Goal: Task Accomplishment & Management: Use online tool/utility

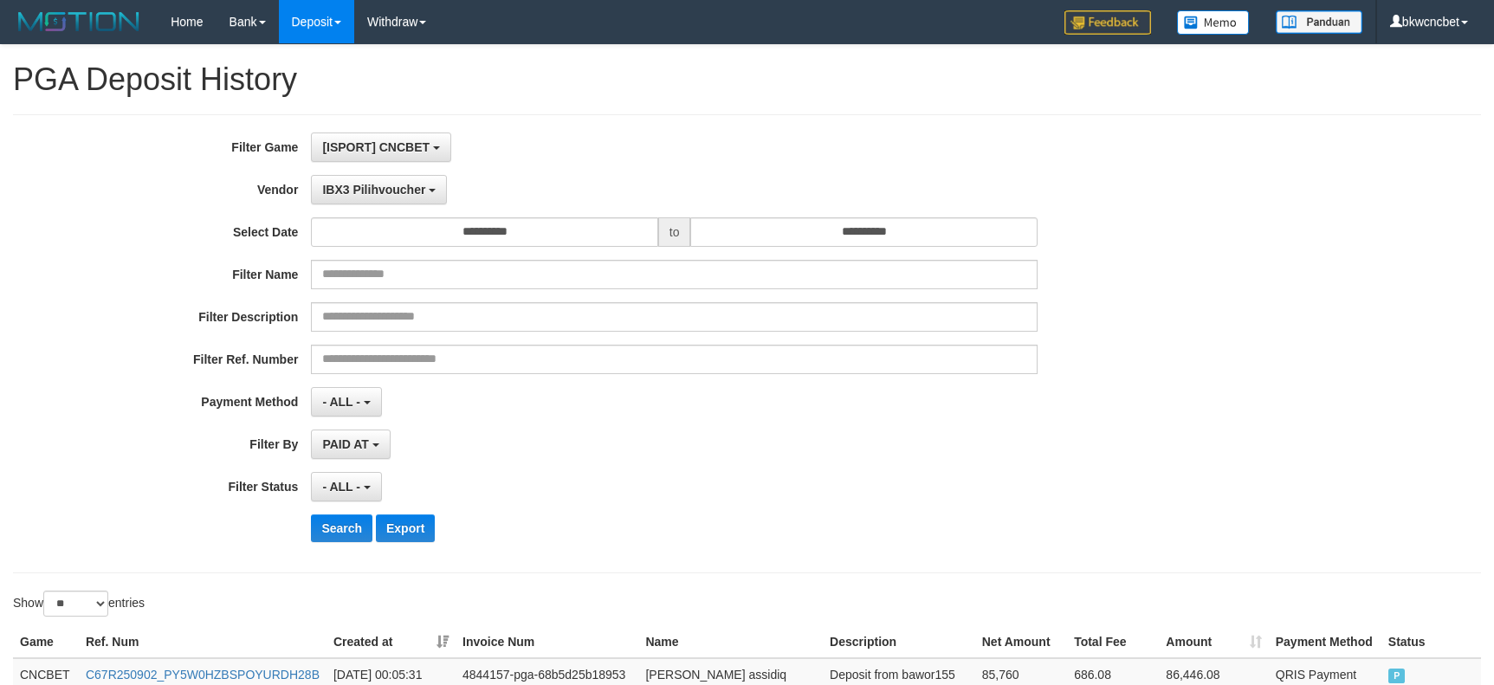
select select "**********"
select select "**"
drag, startPoint x: 532, startPoint y: 116, endPoint x: 418, endPoint y: 136, distance: 115.2
click at [528, 117] on div "**********" at bounding box center [747, 343] width 1468 height 459
click at [360, 202] on button "IBX3 Pilihvoucher" at bounding box center [379, 189] width 136 height 29
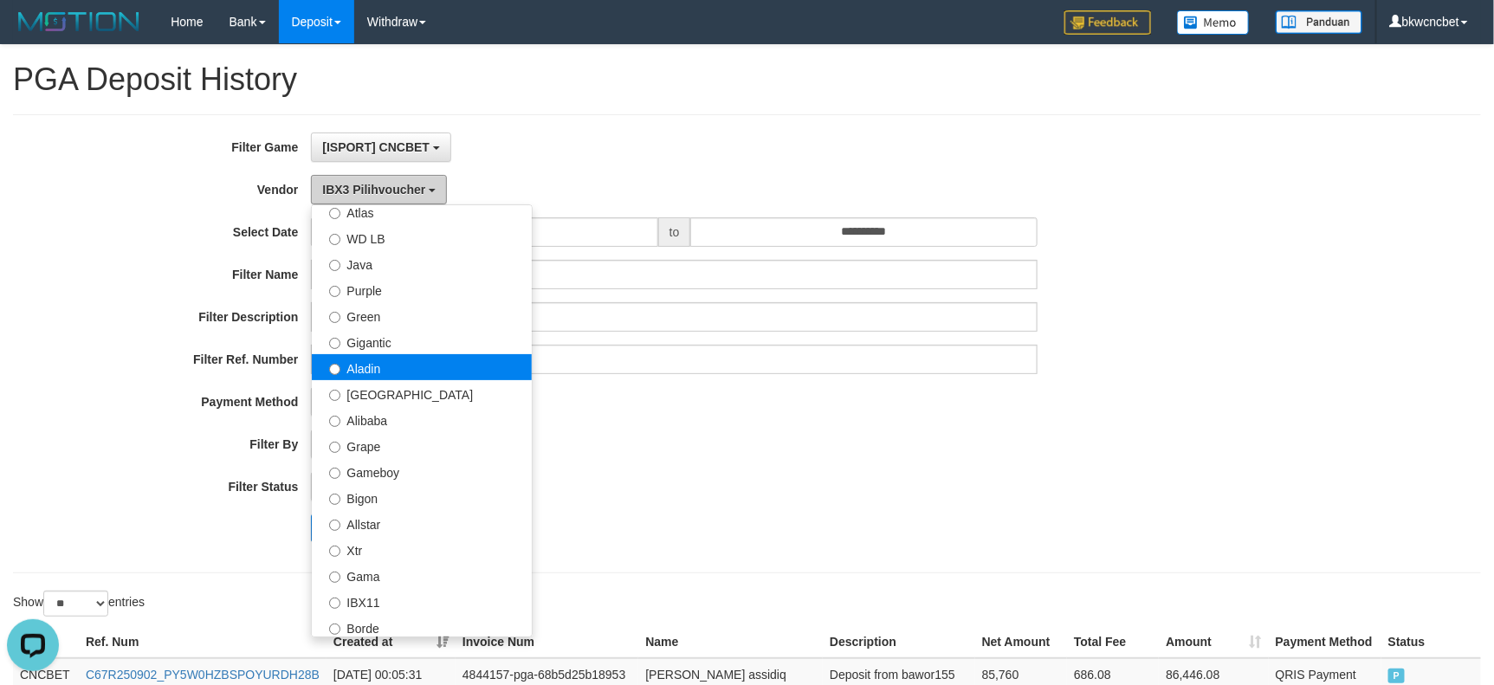
scroll to position [85, 0]
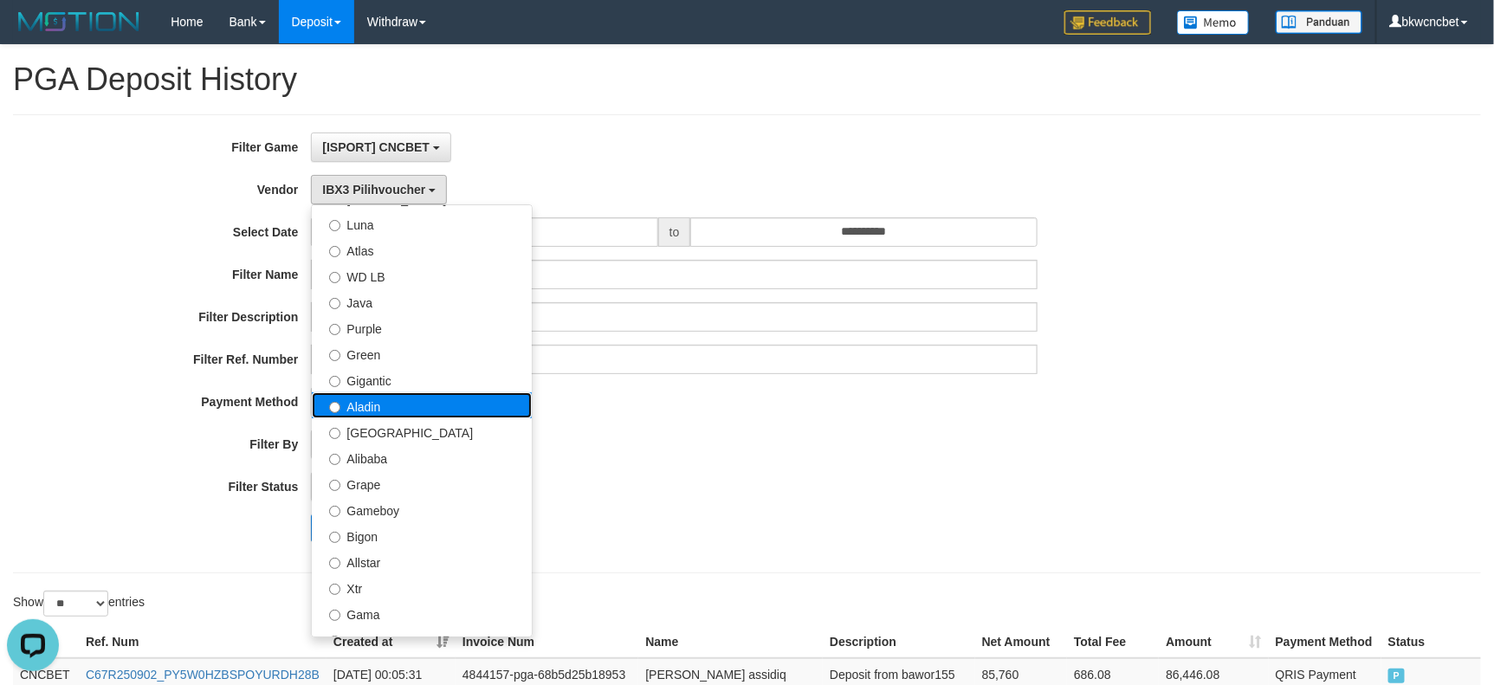
click at [418, 400] on label "Aladin" at bounding box center [422, 405] width 220 height 26
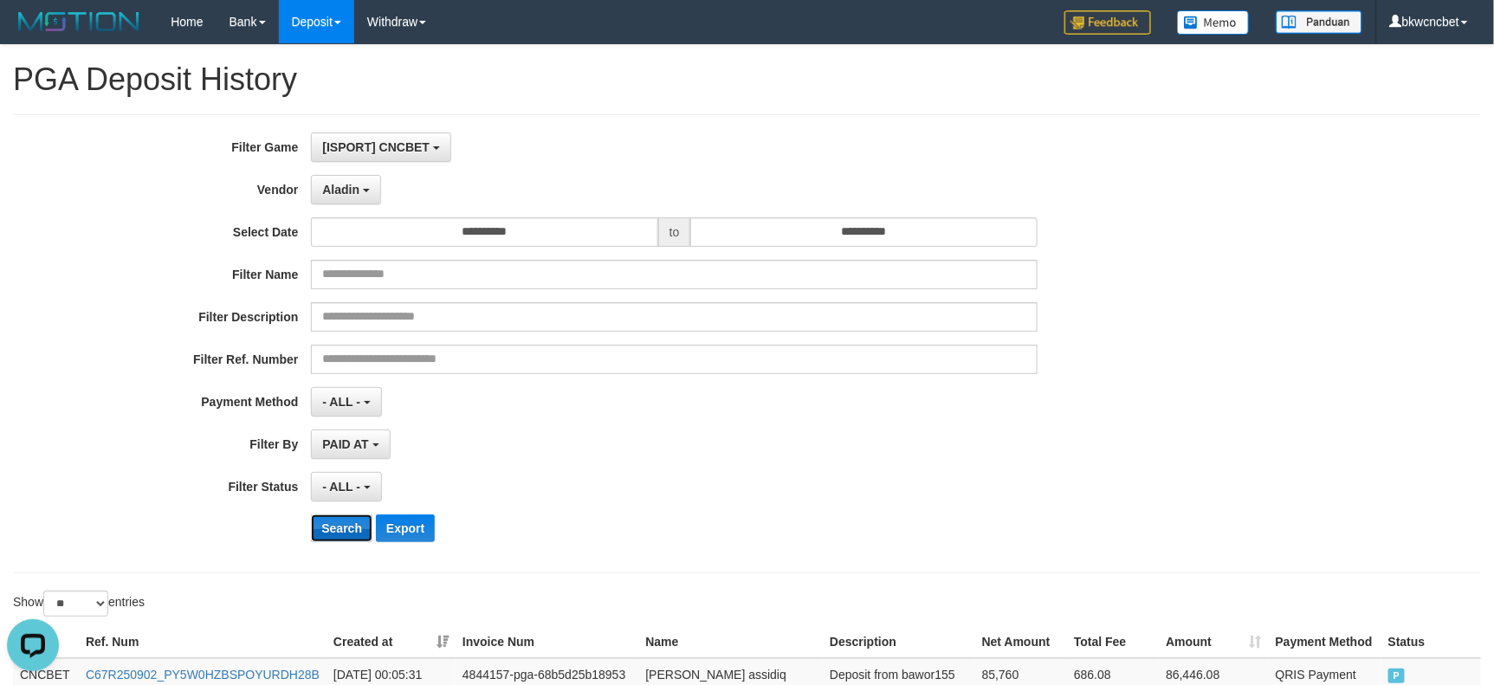
drag, startPoint x: 342, startPoint y: 539, endPoint x: 341, endPoint y: 521, distance: 17.3
click at [341, 532] on button "Search" at bounding box center [341, 528] width 61 height 28
click at [342, 521] on button "Search" at bounding box center [341, 528] width 61 height 28
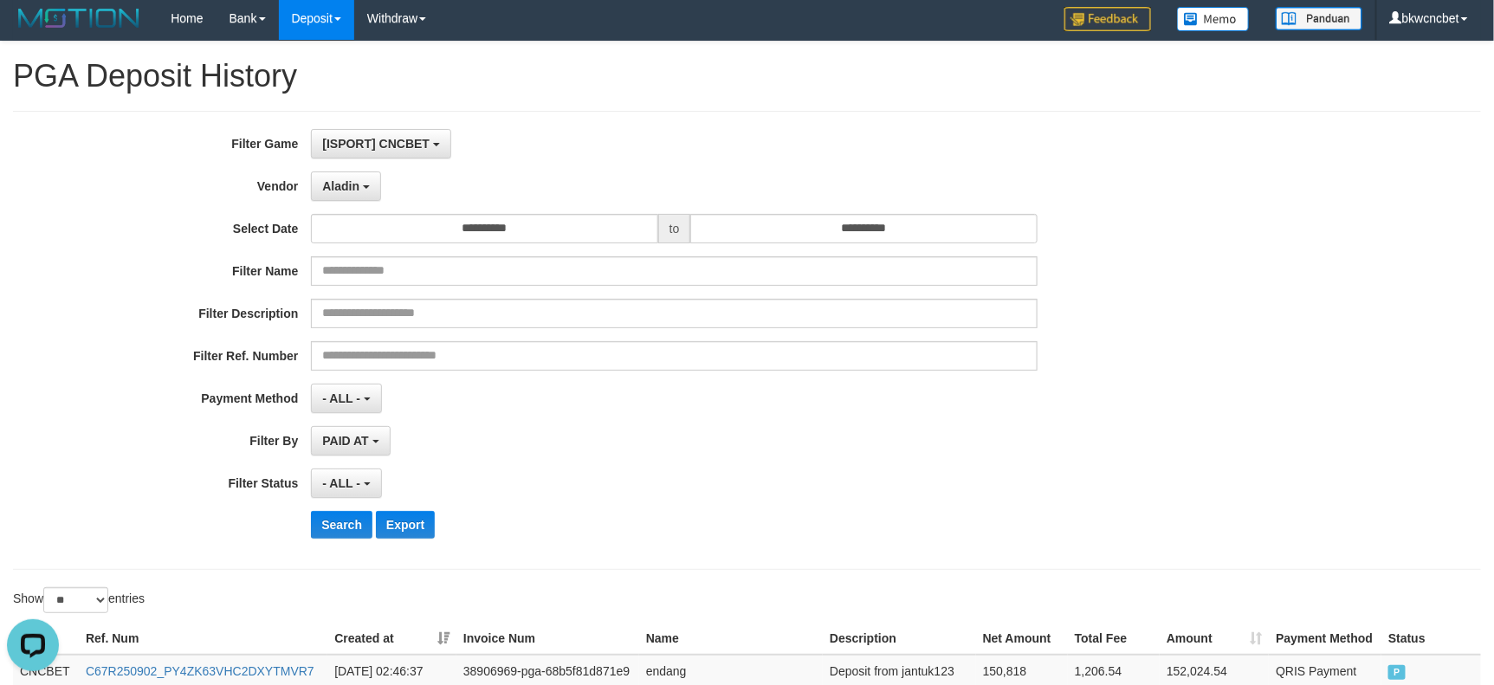
scroll to position [0, 0]
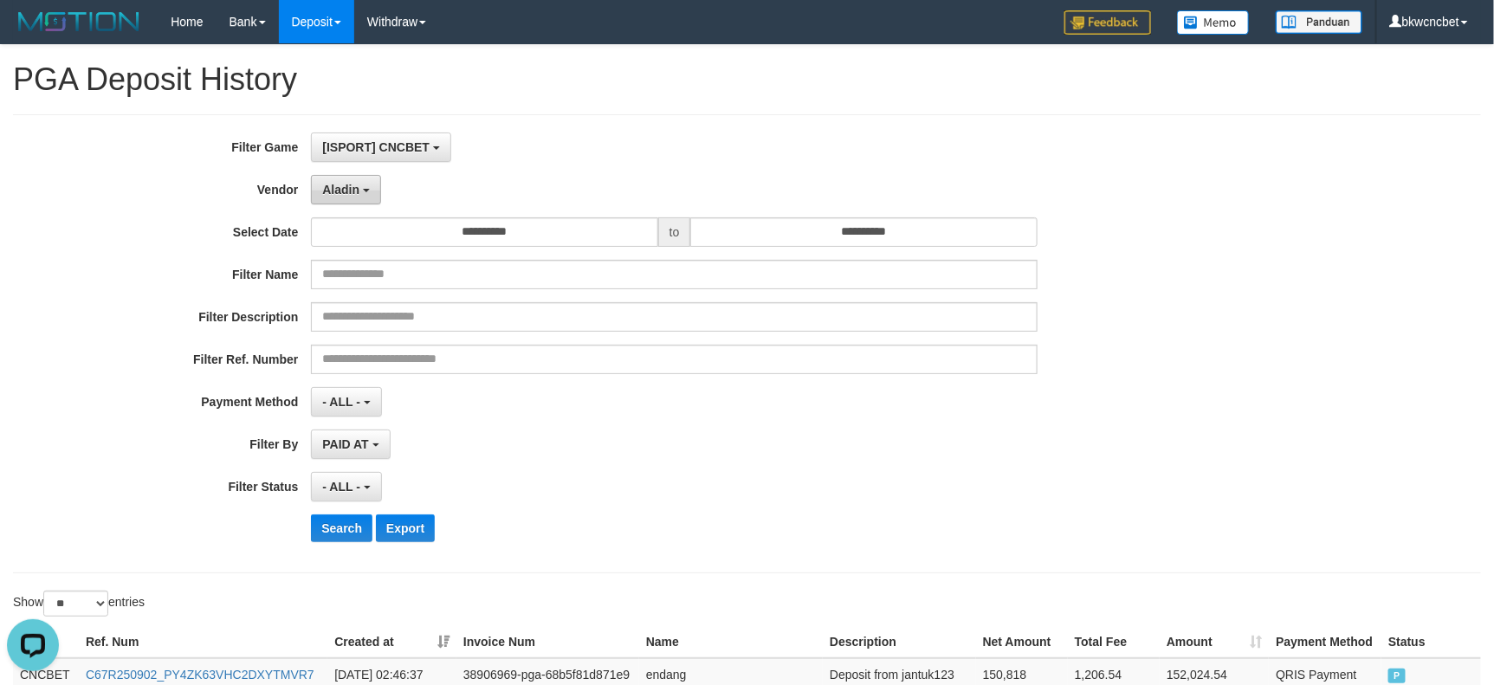
drag, startPoint x: 351, startPoint y: 187, endPoint x: 364, endPoint y: 203, distance: 20.3
click at [352, 188] on span "Aladin" at bounding box center [340, 190] width 37 height 14
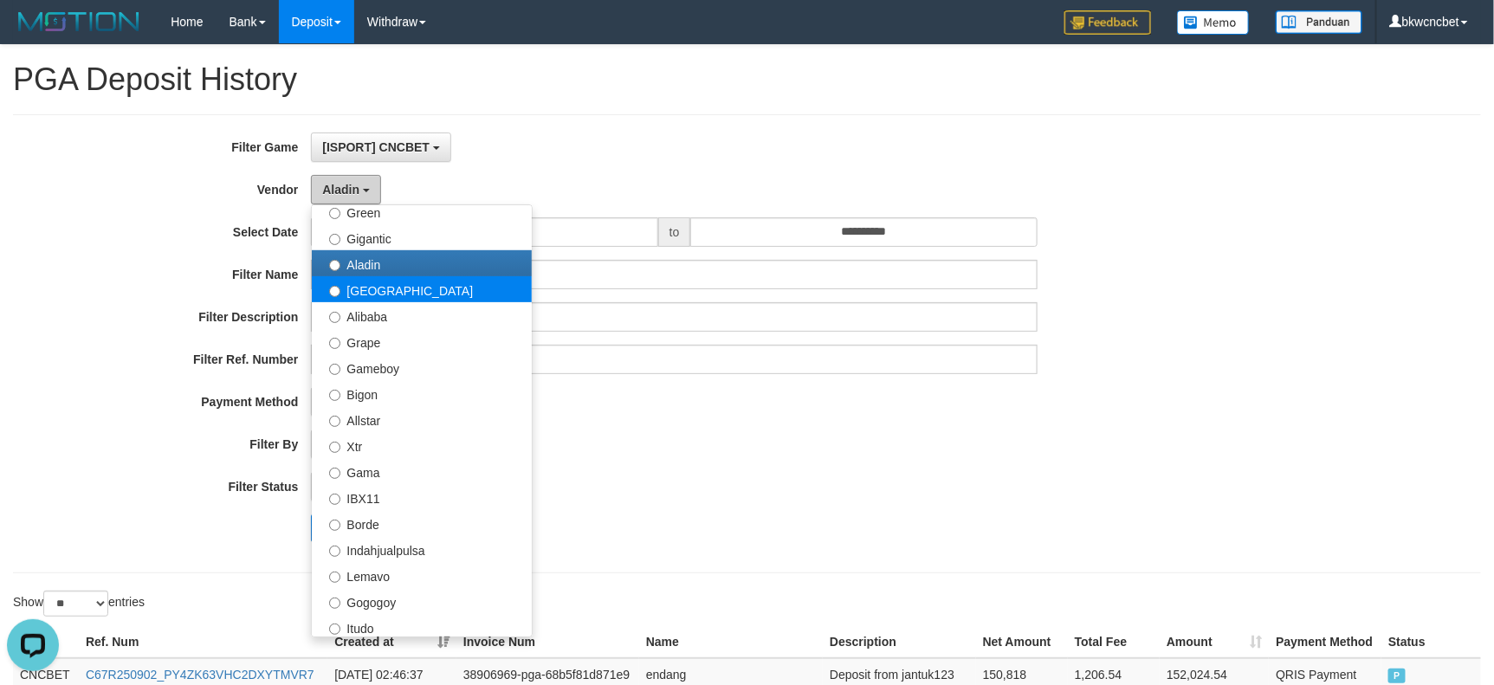
scroll to position [182, 0]
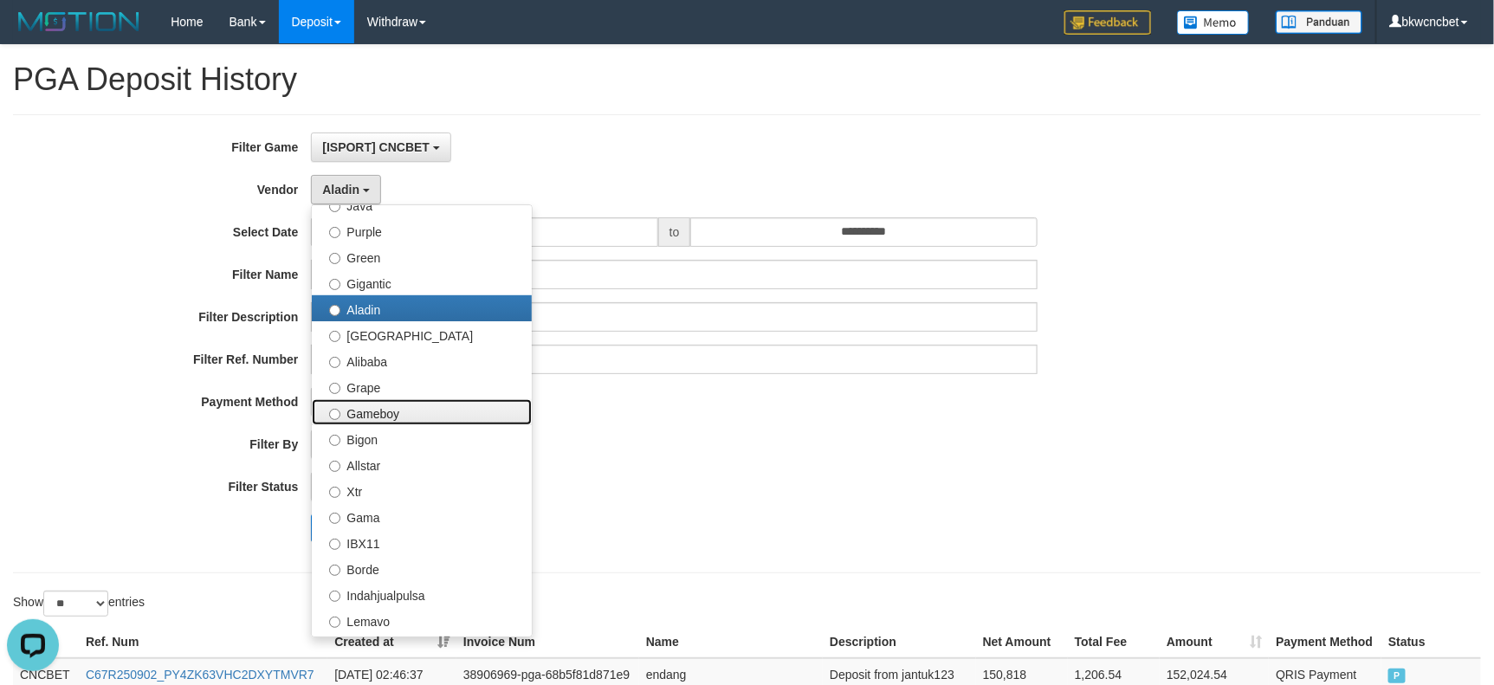
drag, startPoint x: 434, startPoint y: 410, endPoint x: 422, endPoint y: 423, distance: 17.1
click at [431, 410] on label "Gameboy" at bounding box center [422, 412] width 220 height 26
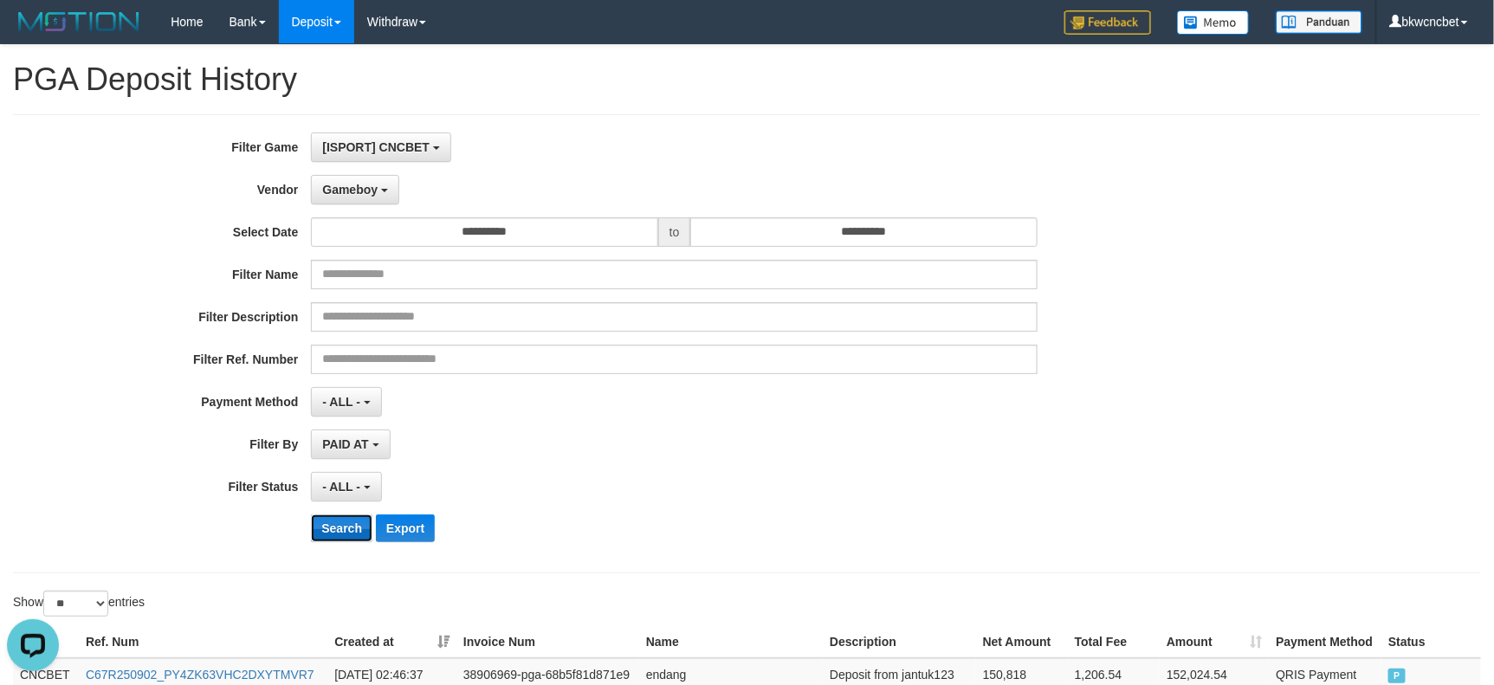
click at [352, 525] on button "Search" at bounding box center [341, 528] width 61 height 28
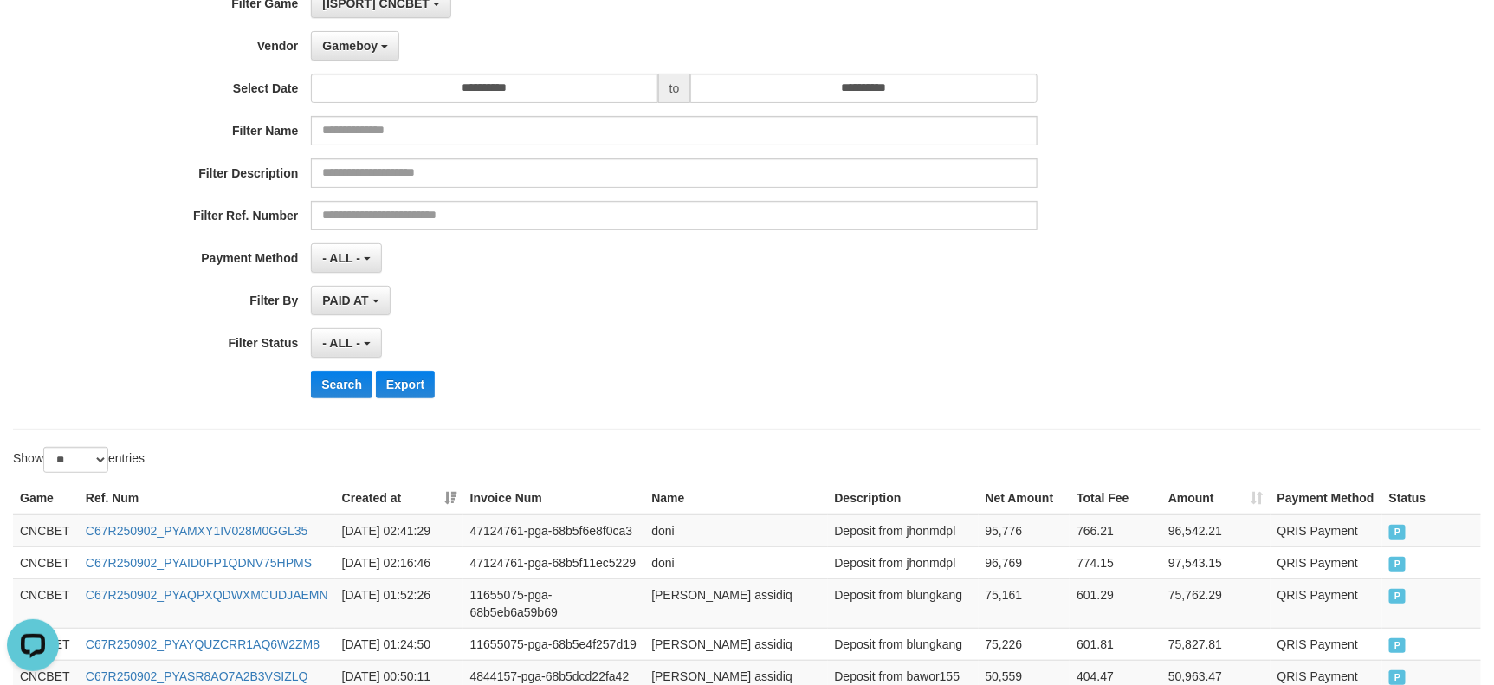
scroll to position [100, 0]
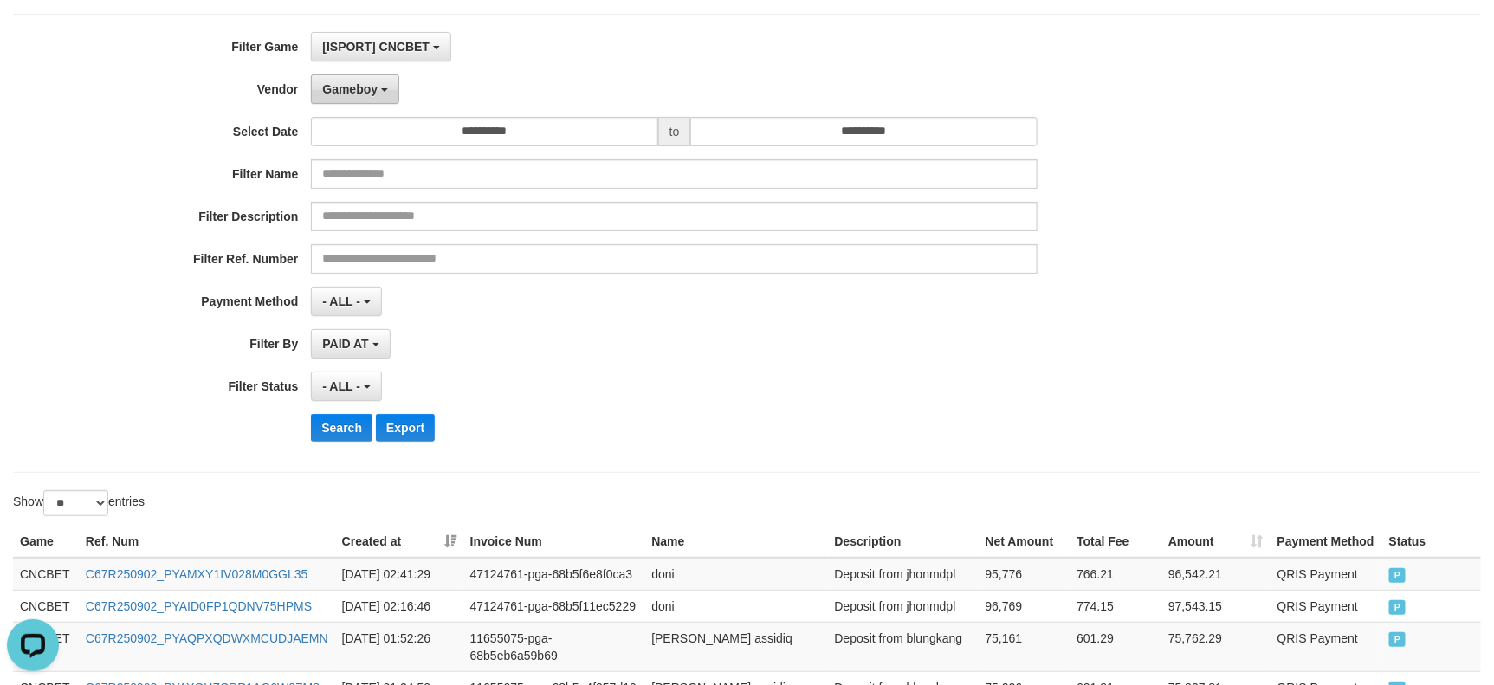
click at [345, 90] on span "Gameboy" at bounding box center [349, 89] width 55 height 14
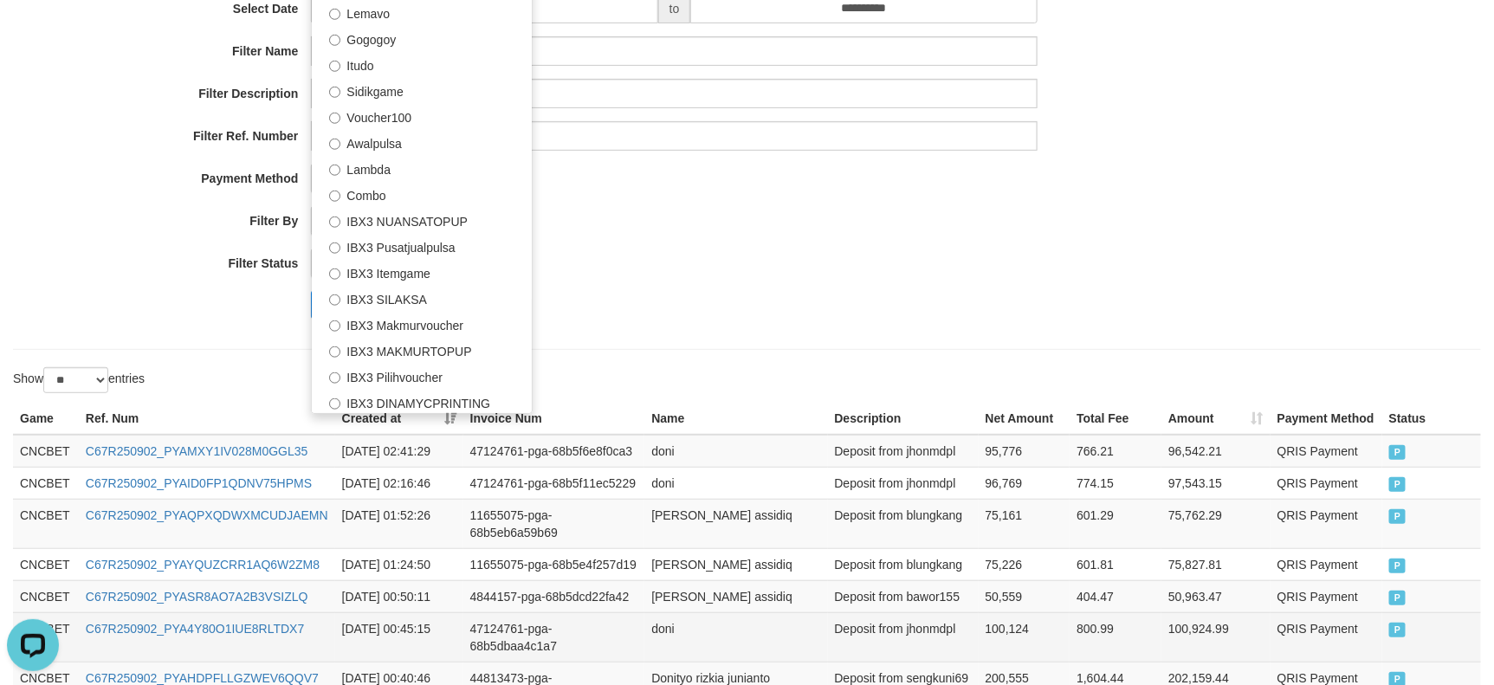
scroll to position [390, 0]
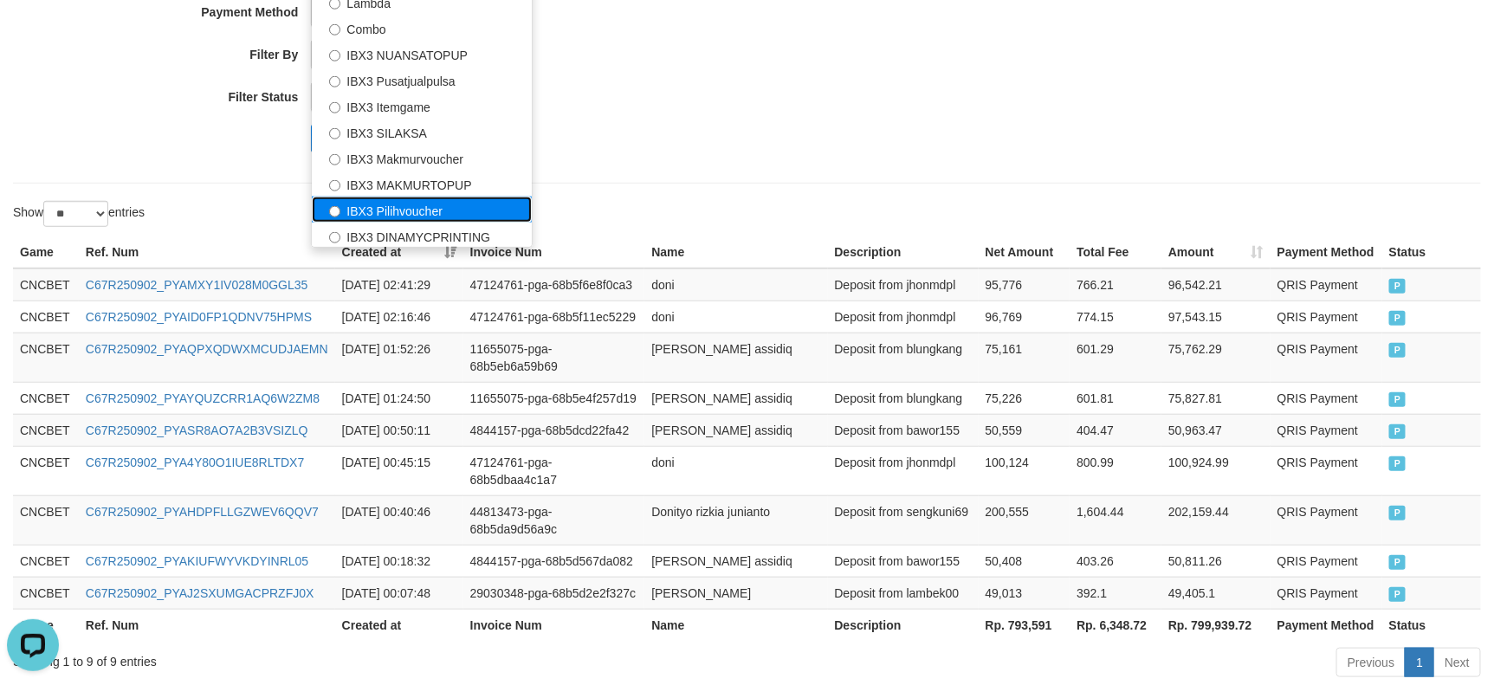
click at [447, 209] on label "IBX3 Pilihvoucher" at bounding box center [422, 210] width 220 height 26
select select "**********"
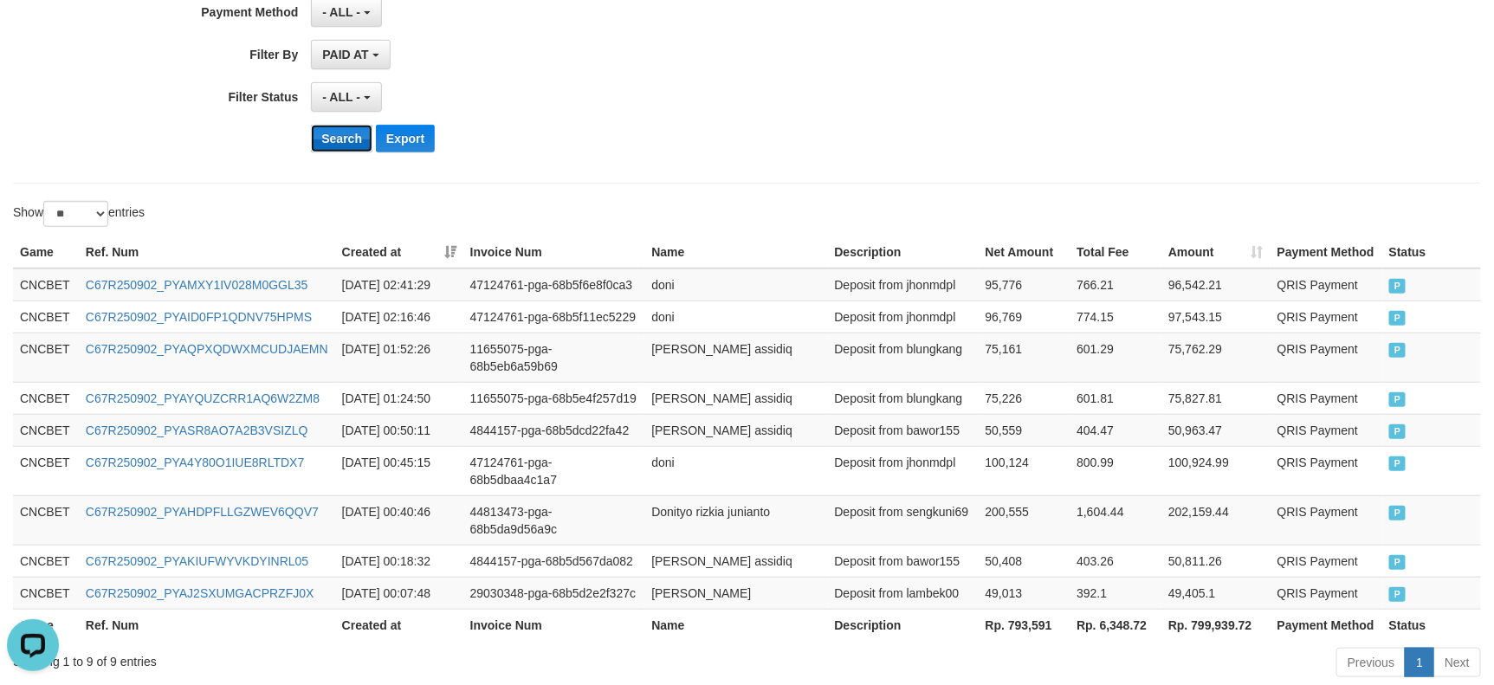
click at [341, 142] on button "Search" at bounding box center [341, 139] width 61 height 28
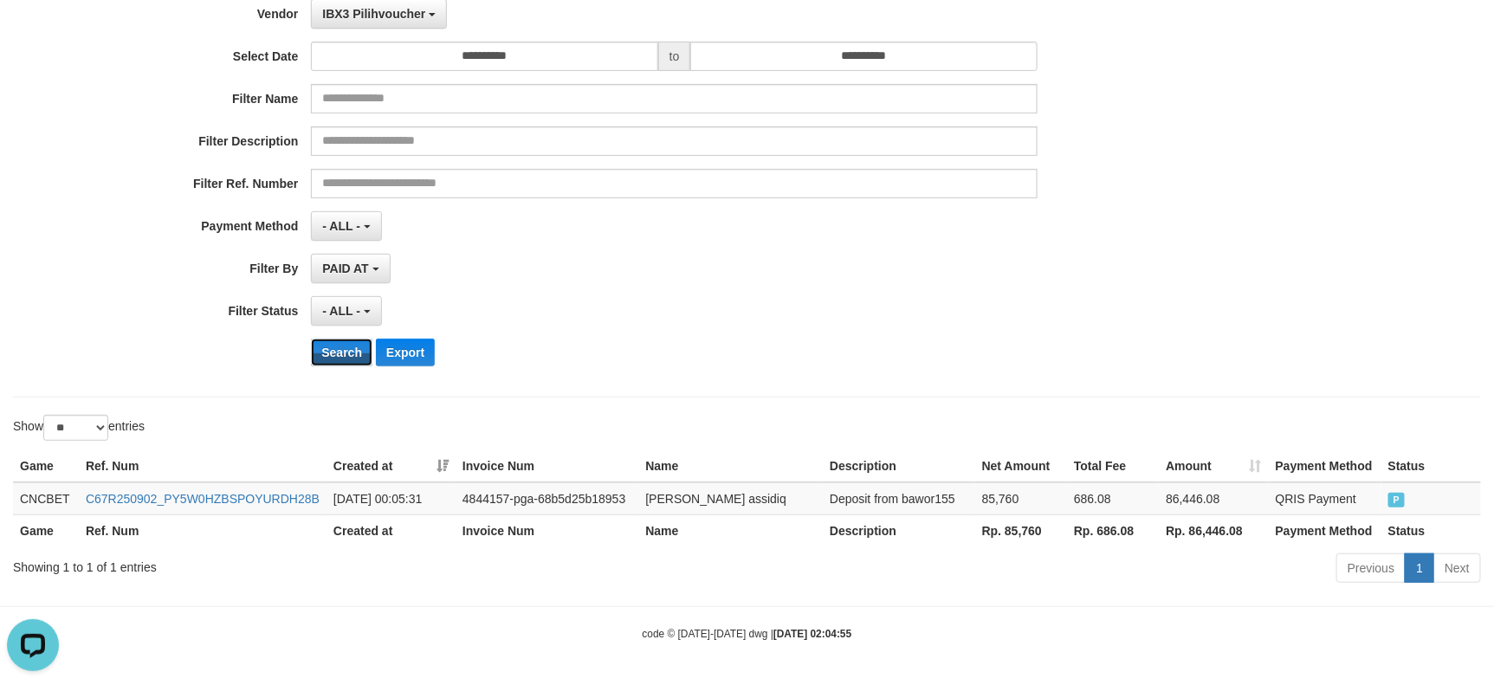
scroll to position [177, 0]
